Goal: Task Accomplishment & Management: Complete application form

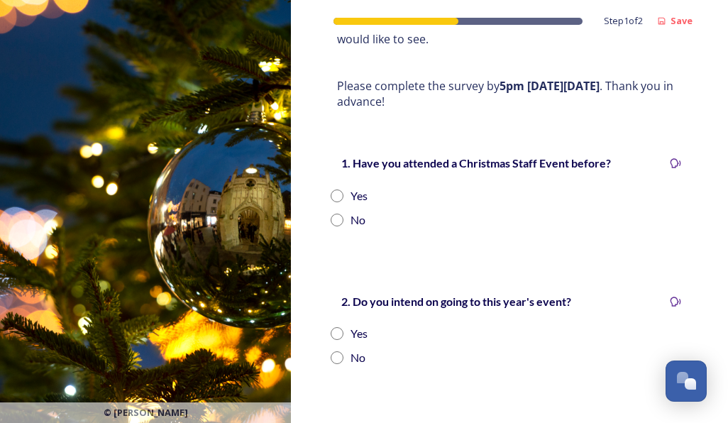
scroll to position [355, 0]
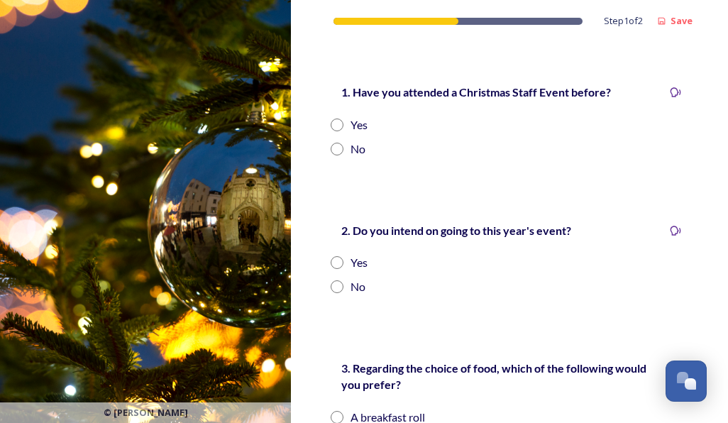
click at [330, 148] on div "1. Have you attended a Christmas Staff Event before? Yes No" at bounding box center [509, 120] width 380 height 103
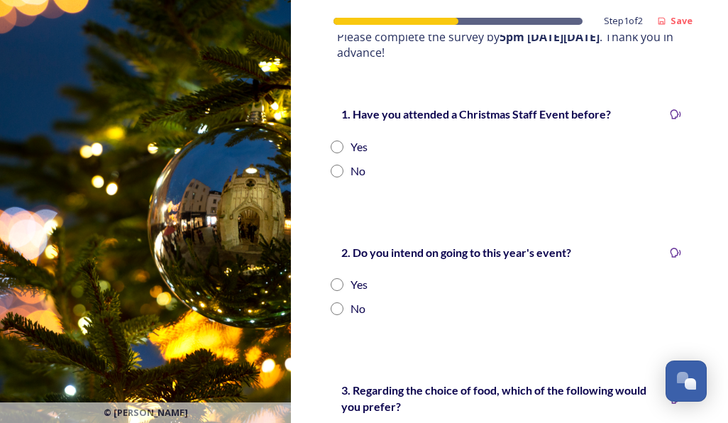
scroll to position [335, 0]
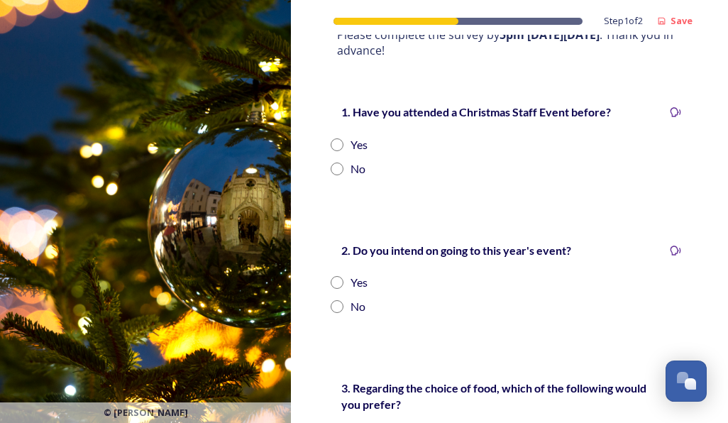
click at [340, 167] on input "radio" at bounding box center [337, 168] width 13 height 13
radio input "true"
click at [339, 281] on input "radio" at bounding box center [337, 282] width 13 height 13
radio input "true"
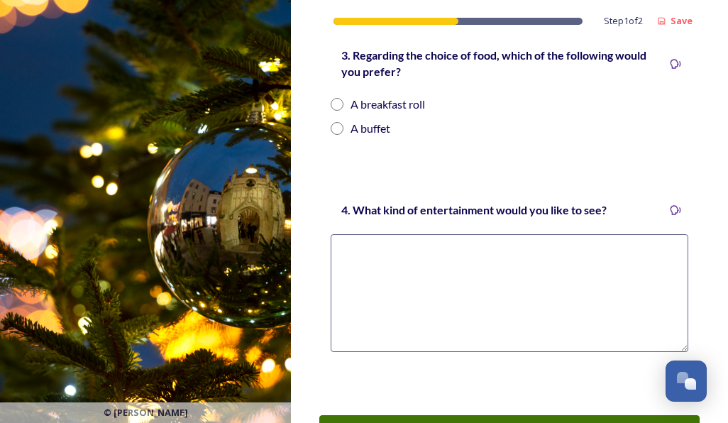
scroll to position [678, 0]
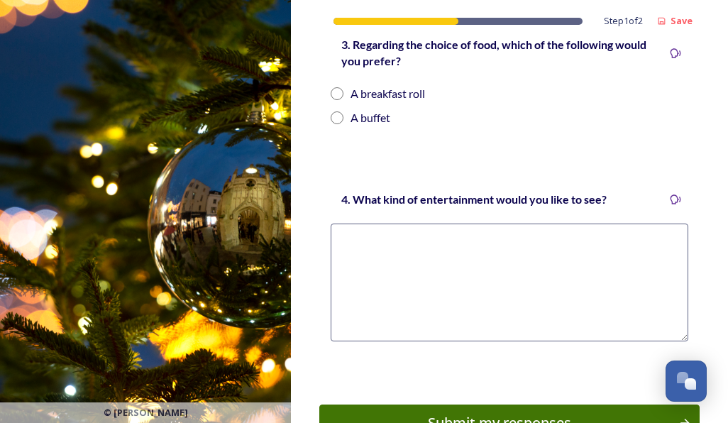
click at [335, 122] on input "radio" at bounding box center [337, 117] width 13 height 13
radio input "true"
click at [420, 240] on textarea at bounding box center [509, 282] width 357 height 118
click at [570, 247] on textarea at bounding box center [509, 282] width 357 height 118
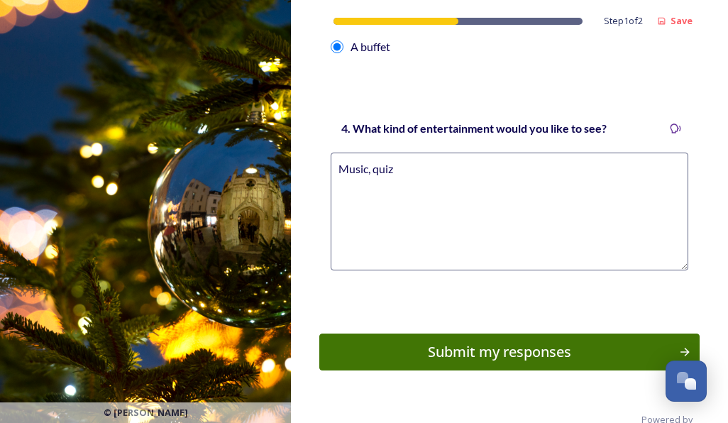
scroll to position [779, 0]
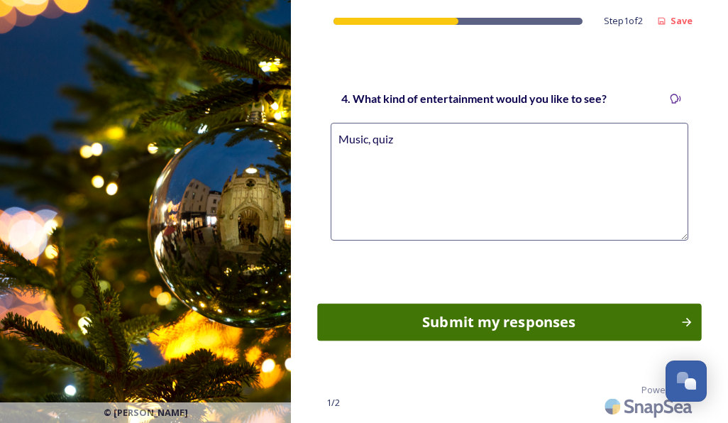
type textarea "Music, quiz"
click at [541, 320] on div "Submit my responses" at bounding box center [500, 321] width 348 height 21
